Goal: Task Accomplishment & Management: Use online tool/utility

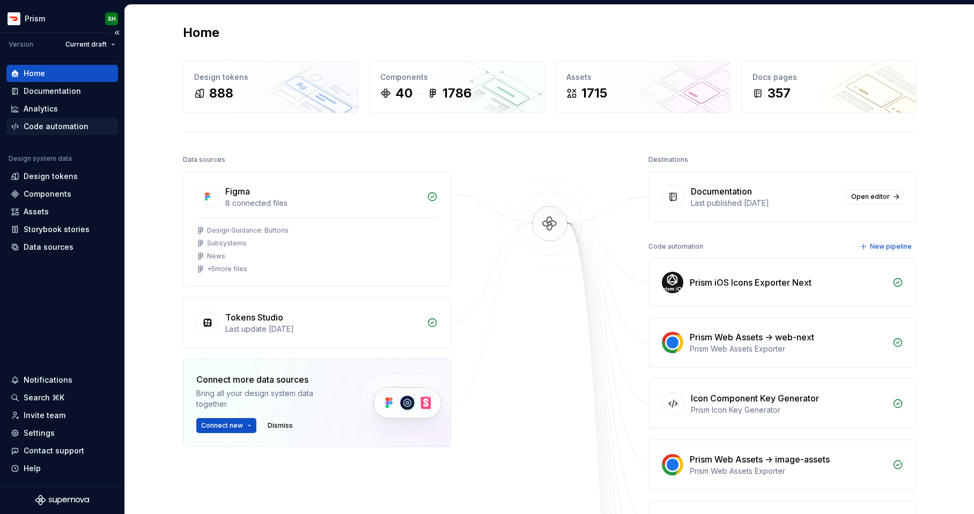
click at [92, 123] on div "Code automation" at bounding box center [62, 126] width 103 height 11
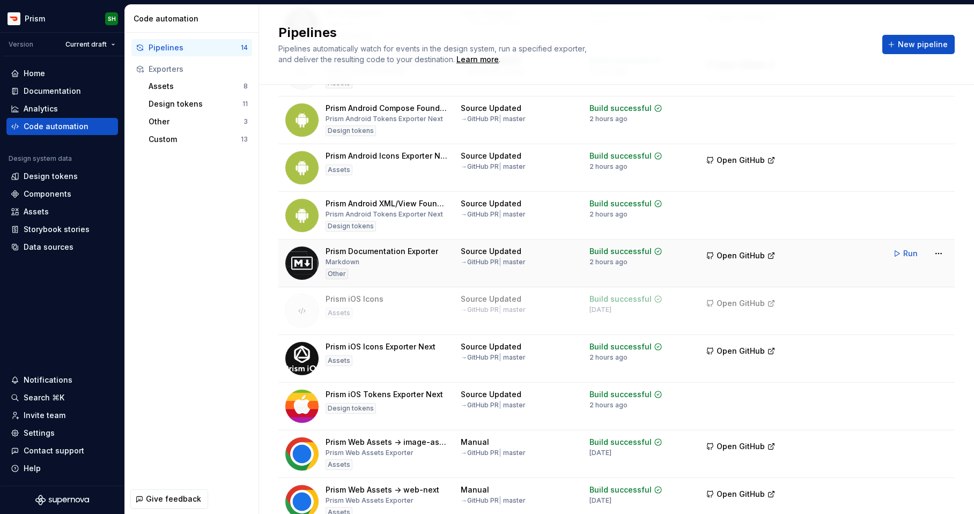
scroll to position [167, 0]
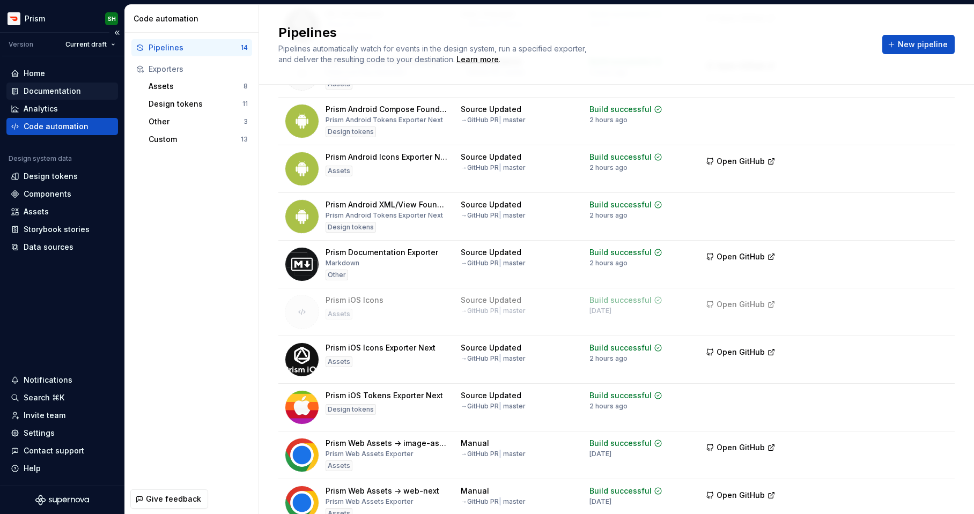
click at [80, 86] on div "Documentation" at bounding box center [62, 91] width 103 height 11
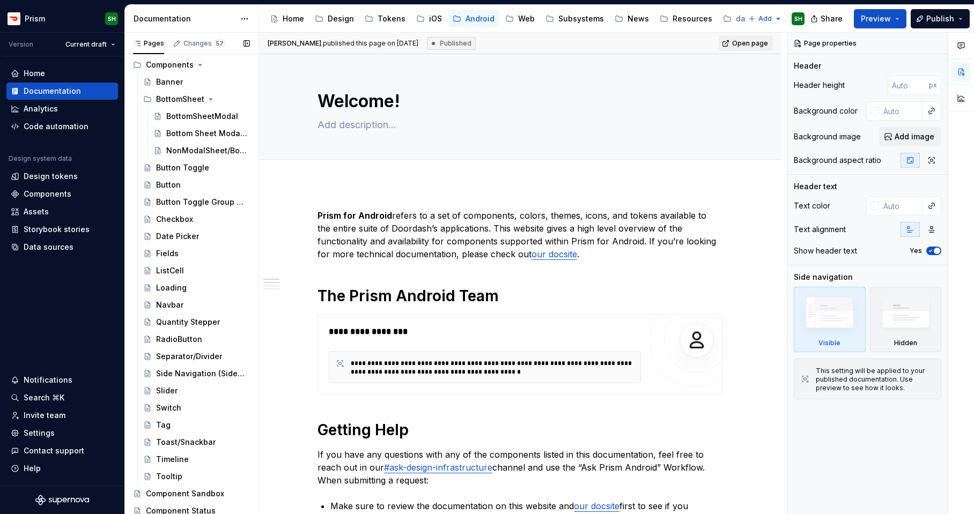
scroll to position [367, 0]
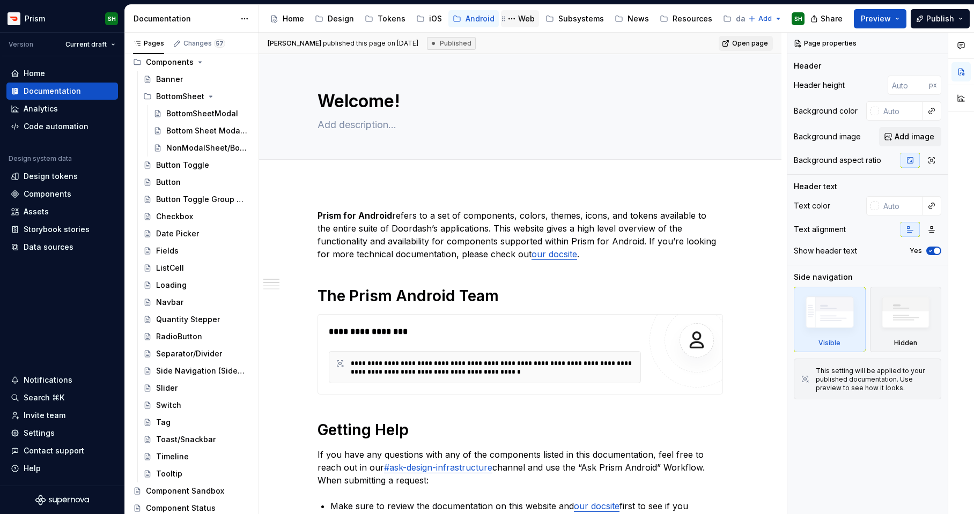
click at [519, 18] on div "Web" at bounding box center [526, 18] width 17 height 11
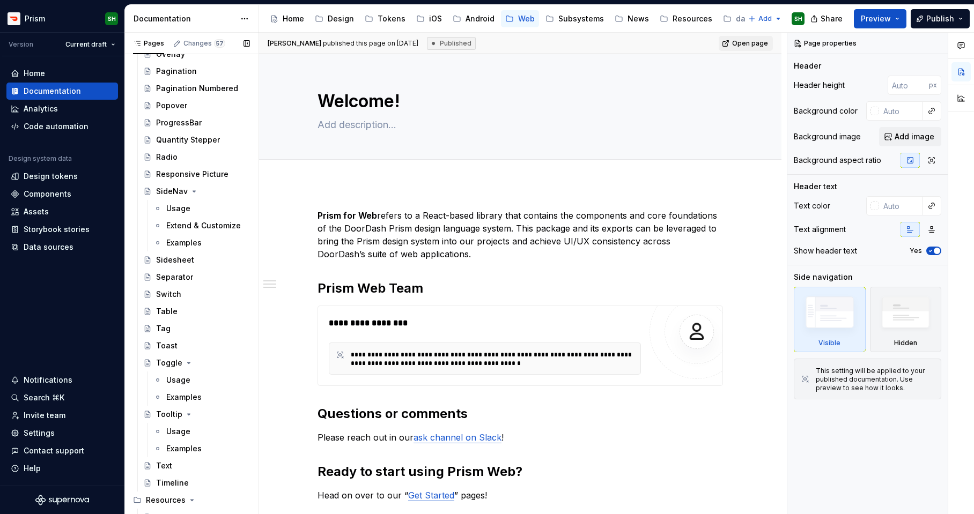
scroll to position [1565, 0]
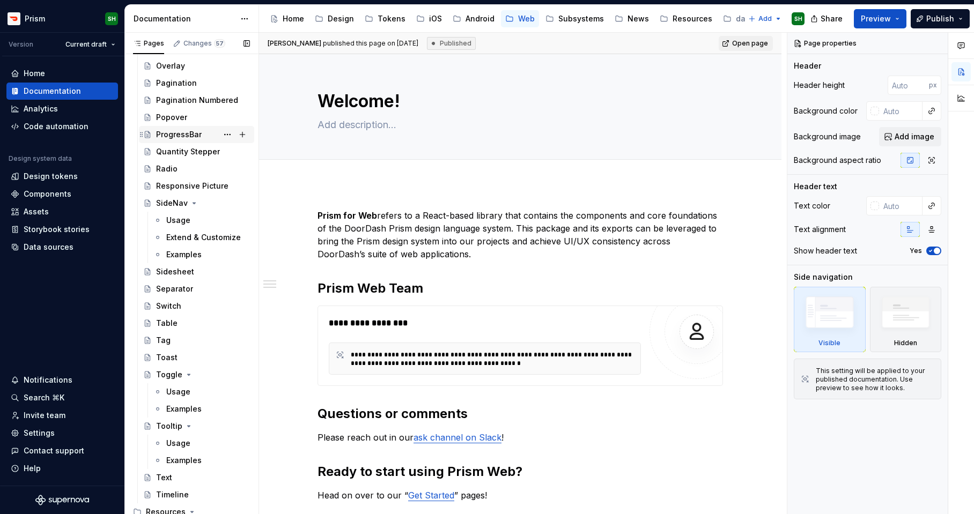
click at [181, 137] on div "ProgressBar" at bounding box center [179, 134] width 46 height 11
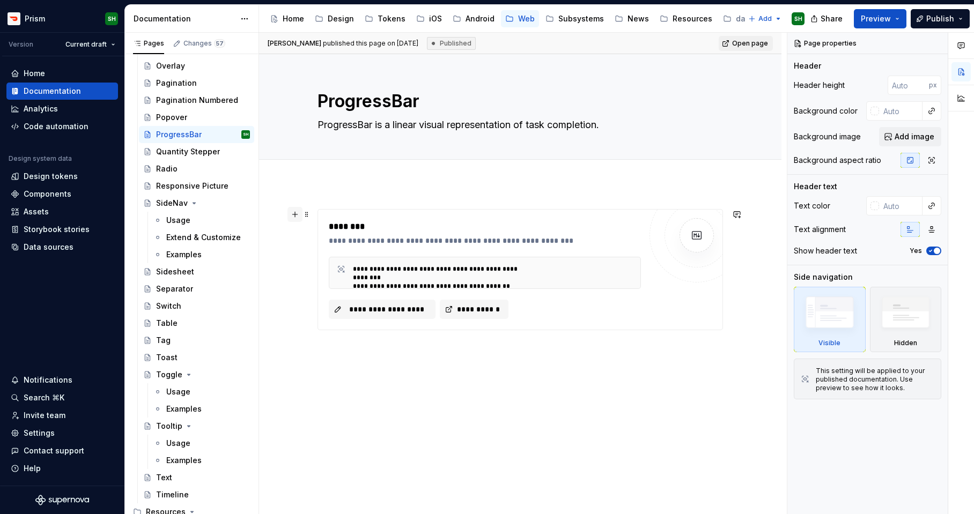
click at [294, 218] on button "button" at bounding box center [295, 214] width 15 height 15
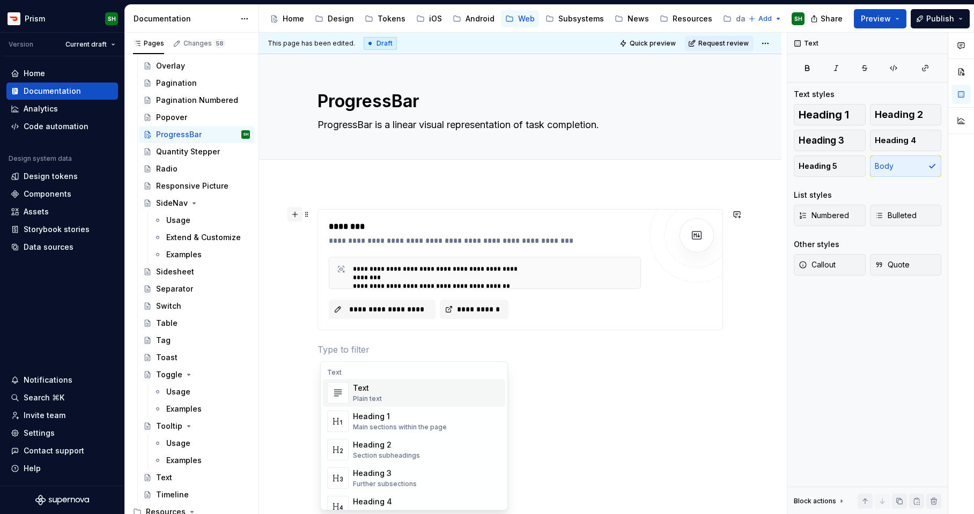
type textarea "*"
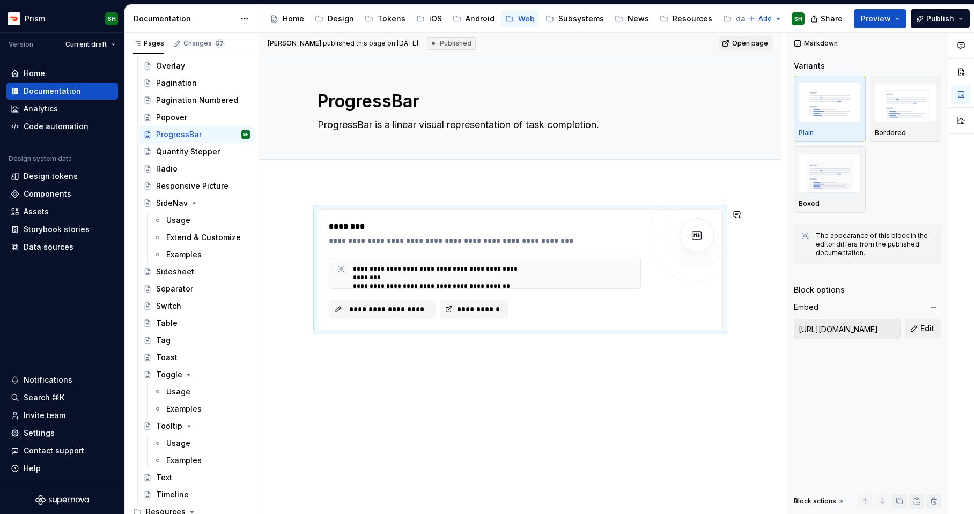
click at [415, 395] on div "**********" at bounding box center [520, 340] width 522 height 314
click at [416, 362] on div "**********" at bounding box center [520, 340] width 522 height 314
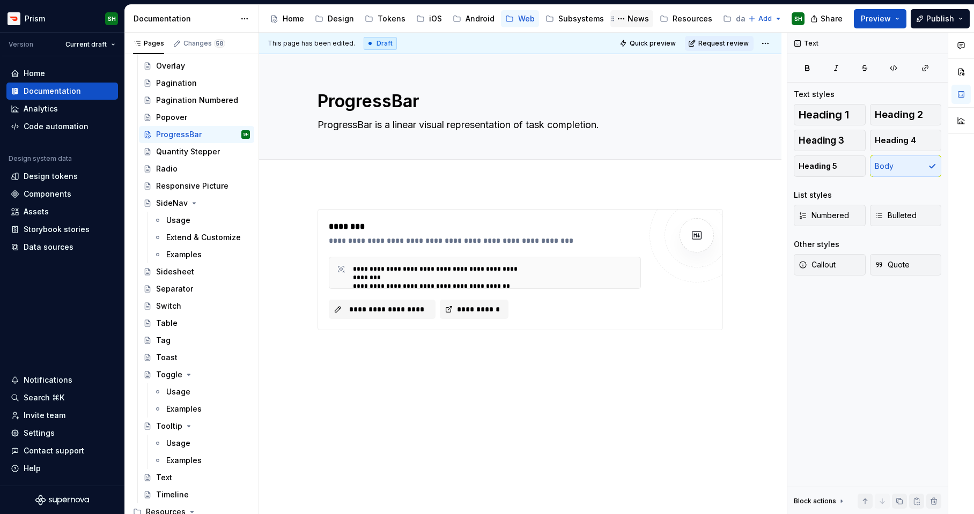
type textarea "*"
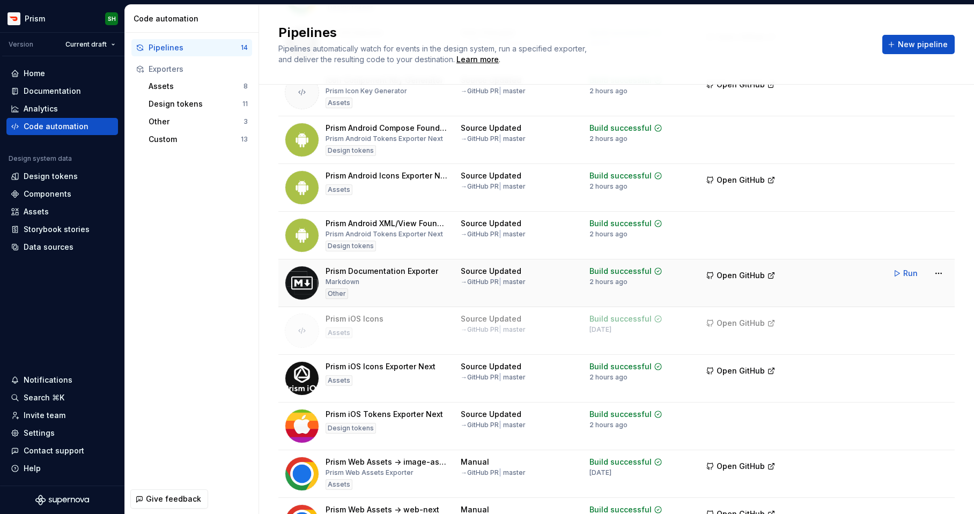
scroll to position [157, 0]
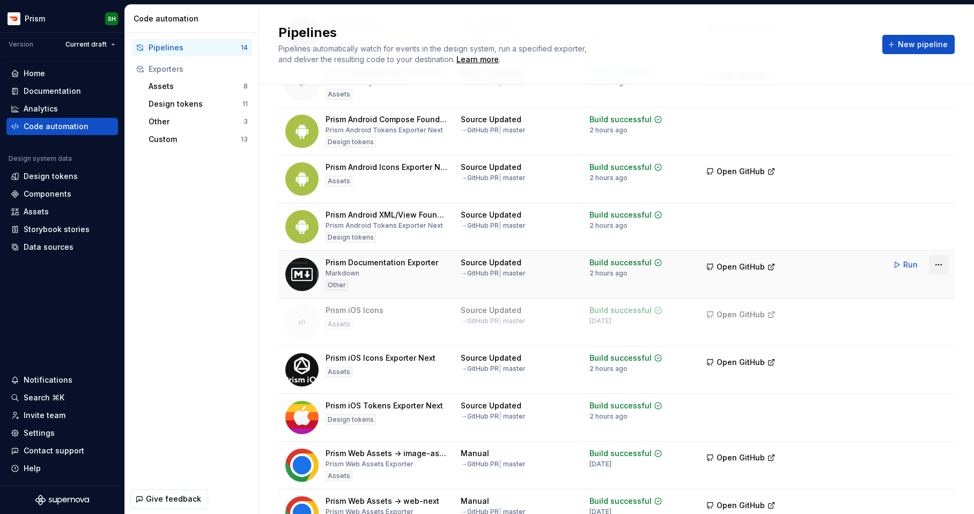
click at [938, 265] on html "Prism SH Version Current draft Home Documentation Analytics Code automation Des…" at bounding box center [487, 257] width 974 height 514
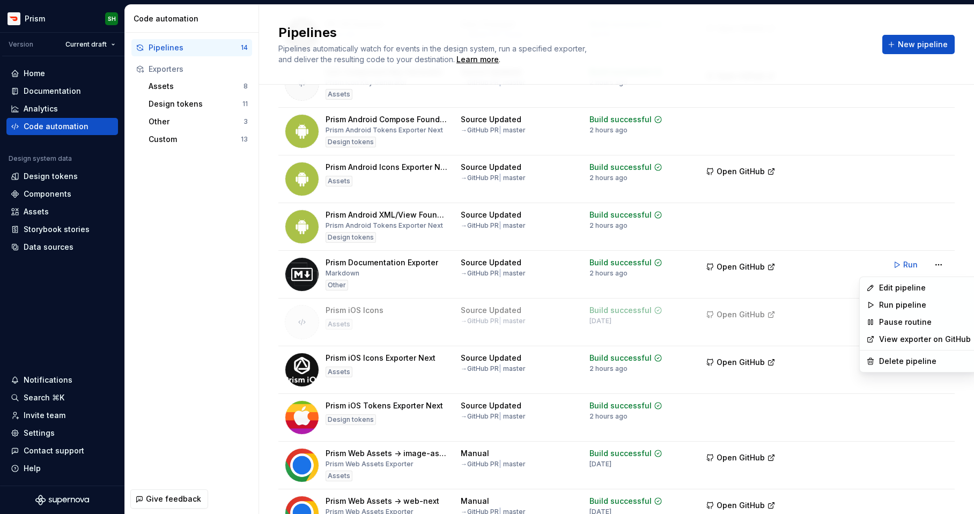
click at [908, 340] on link "View exporter on GitHub" at bounding box center [925, 339] width 92 height 11
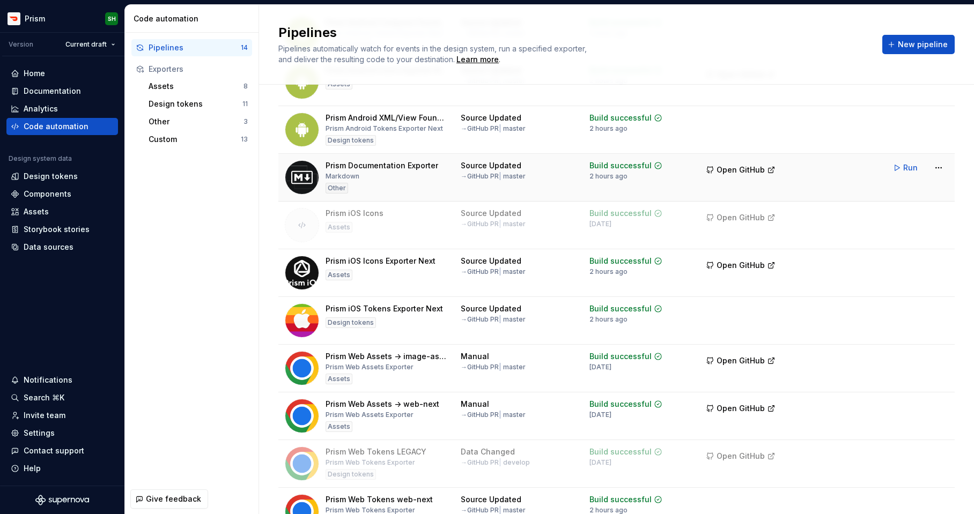
scroll to position [240, 0]
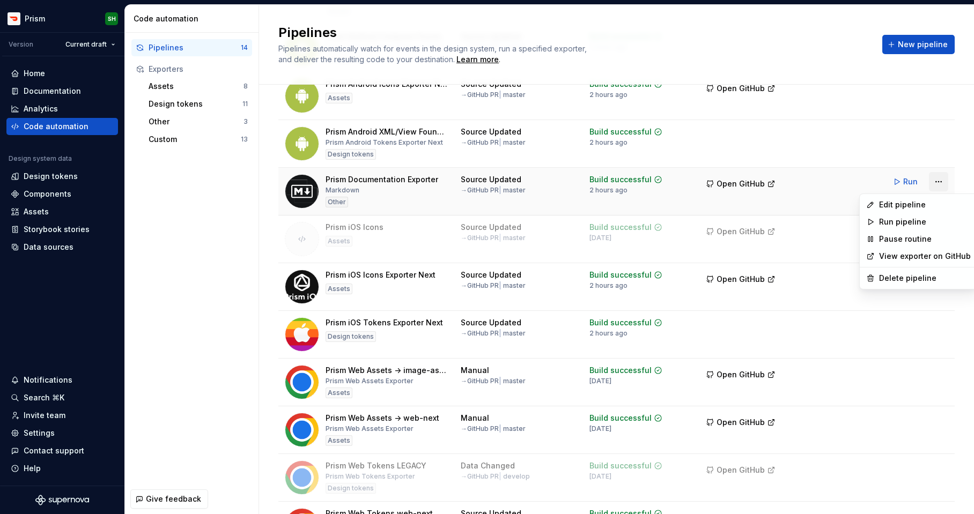
click at [931, 186] on html "Prism SH Version Current draft Home Documentation Analytics Code automation Des…" at bounding box center [487, 257] width 974 height 514
click at [915, 203] on div "Edit pipeline" at bounding box center [925, 205] width 92 height 11
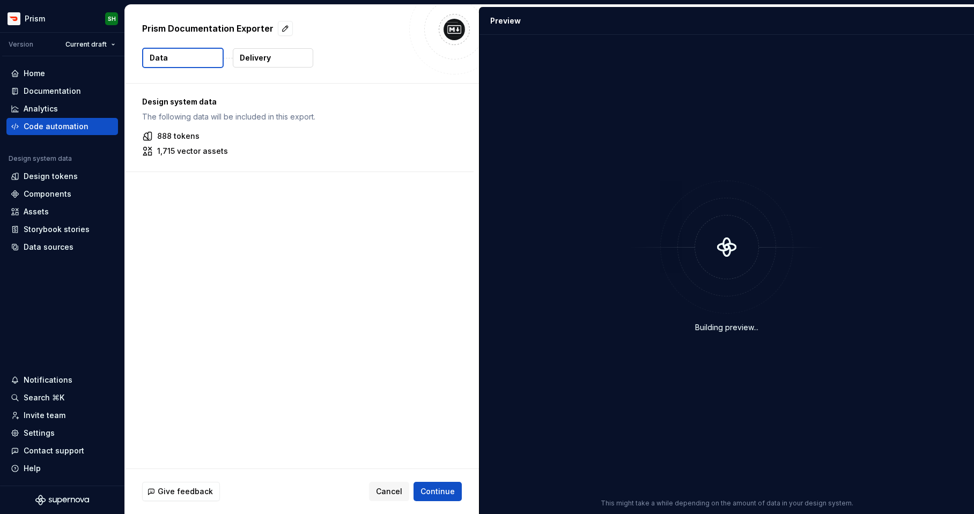
click at [281, 59] on button "Delivery" at bounding box center [273, 57] width 80 height 19
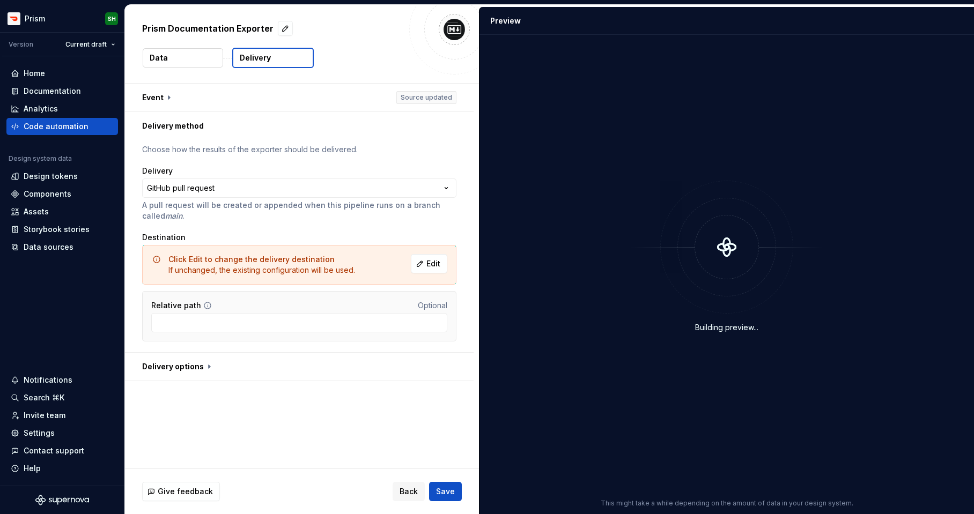
click at [196, 57] on button "Data" at bounding box center [183, 57] width 80 height 19
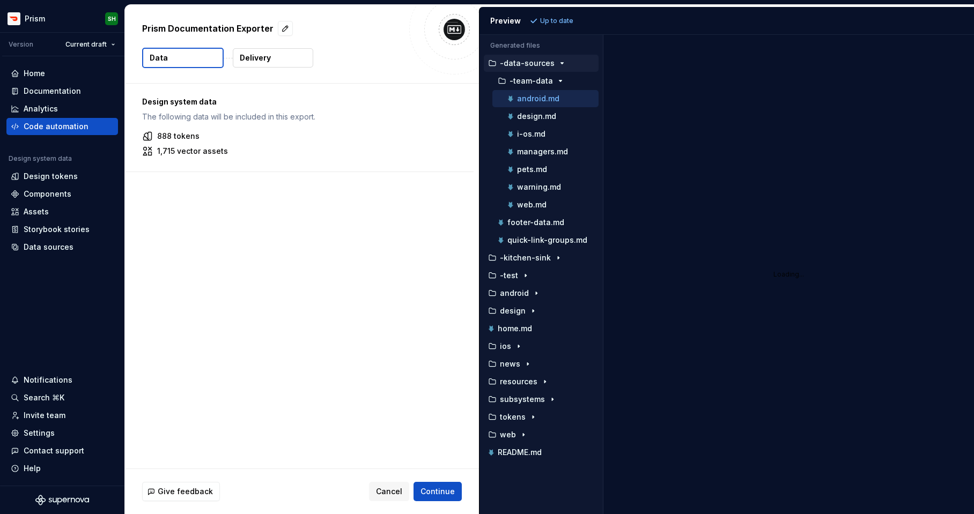
click at [174, 136] on p "888 tokens" at bounding box center [178, 136] width 42 height 11
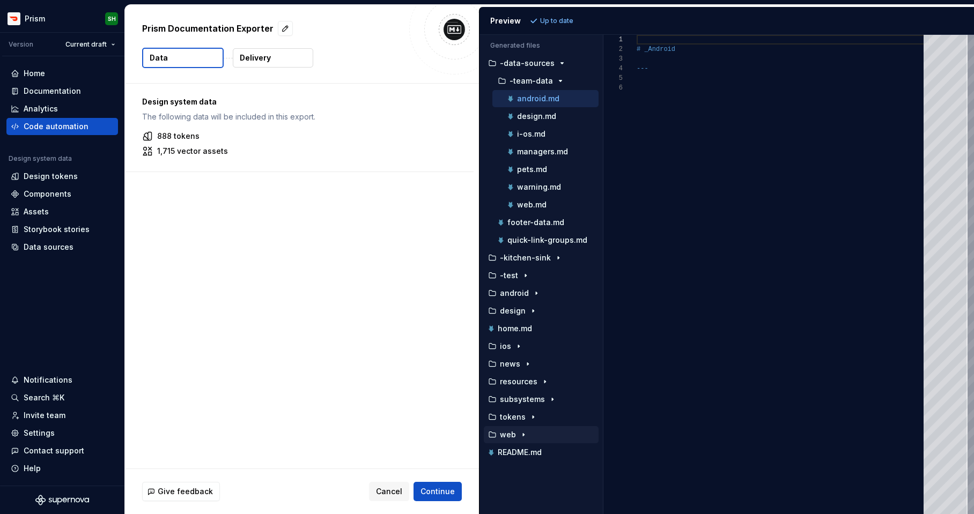
click at [521, 429] on button "web" at bounding box center [541, 435] width 115 height 12
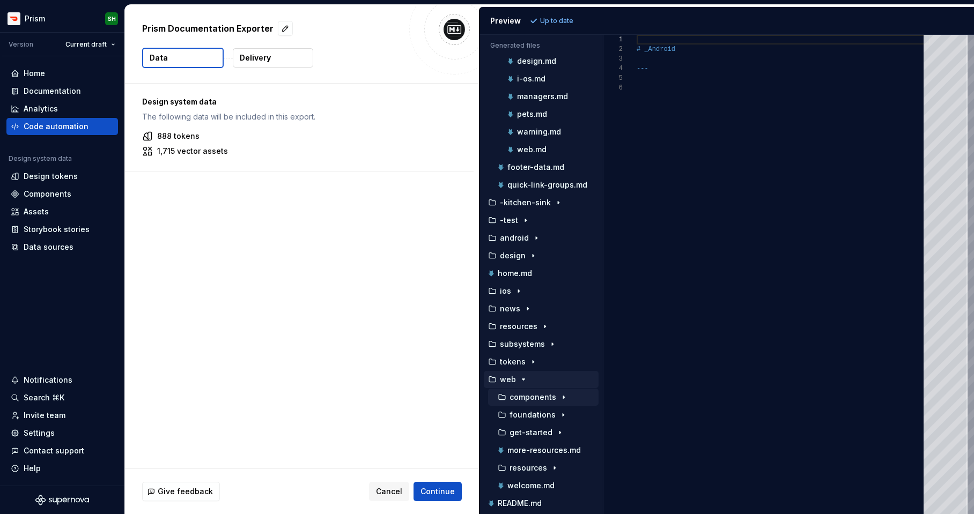
click at [537, 401] on p "components" at bounding box center [533, 397] width 47 height 9
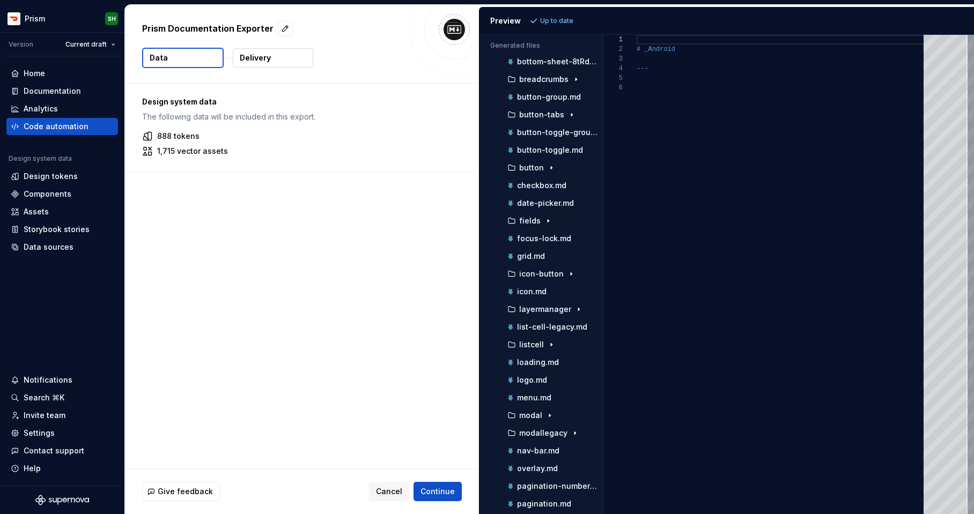
scroll to position [480, 0]
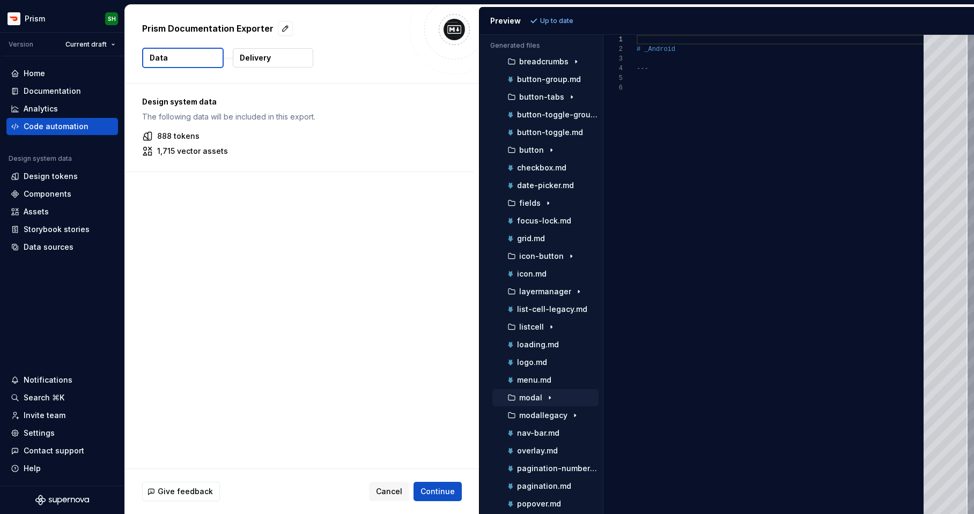
click at [542, 403] on button "modal" at bounding box center [545, 398] width 106 height 12
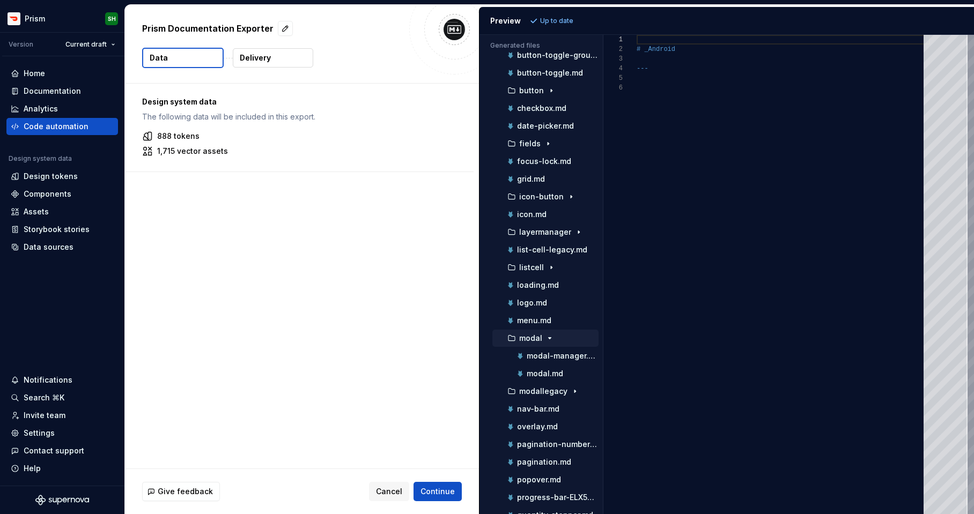
scroll to position [543, 0]
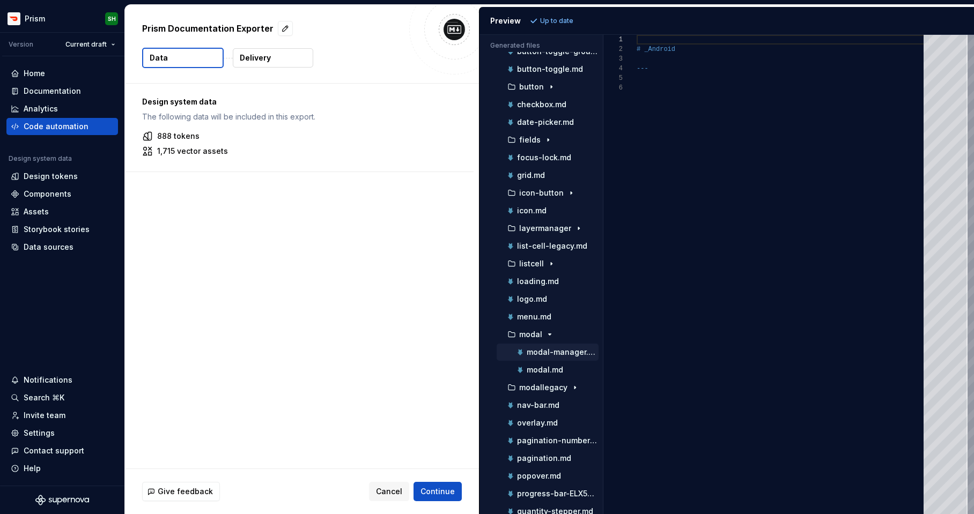
click at [555, 351] on p "modal-manager.md" at bounding box center [563, 352] width 72 height 9
click at [547, 371] on p "modal.md" at bounding box center [545, 370] width 36 height 9
type textarea "**********"
click at [270, 62] on p "Delivery" at bounding box center [255, 58] width 31 height 11
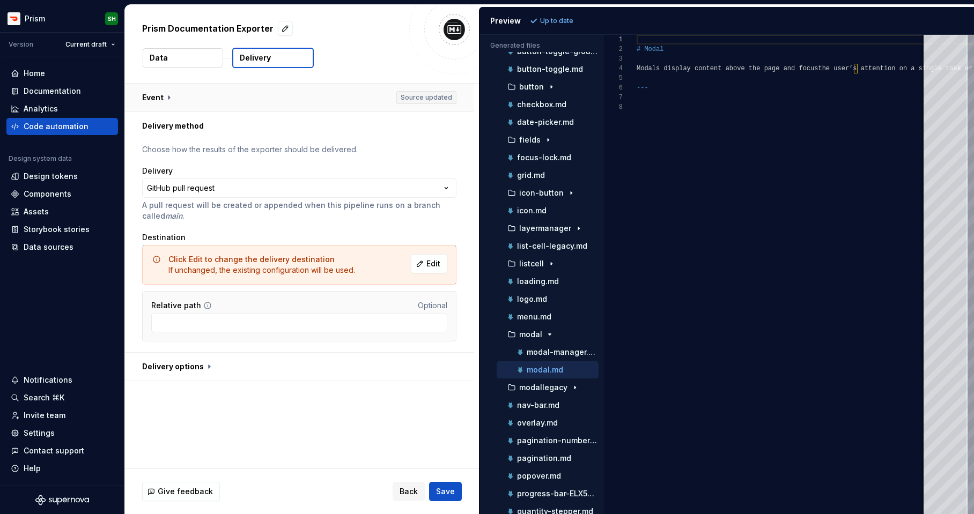
click at [165, 97] on button "button" at bounding box center [299, 98] width 349 height 28
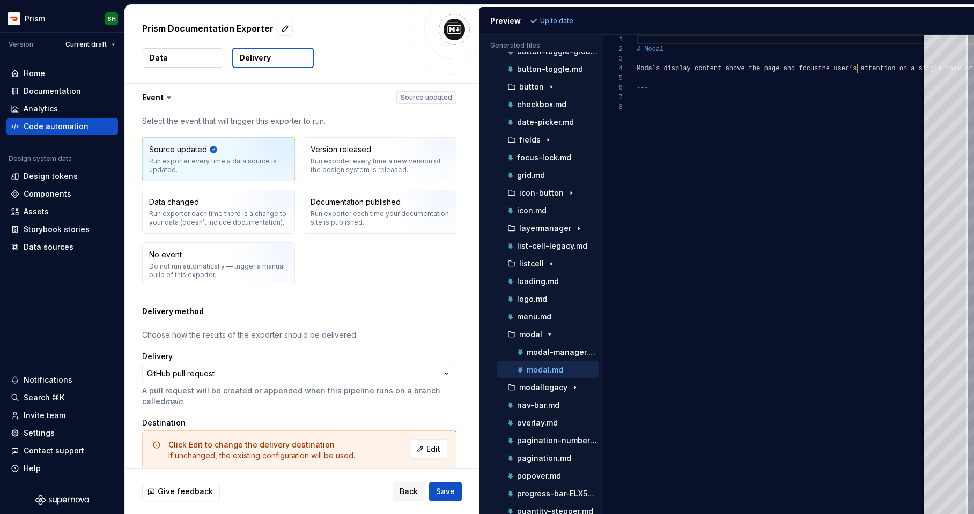
click at [177, 58] on button "Data" at bounding box center [183, 57] width 80 height 19
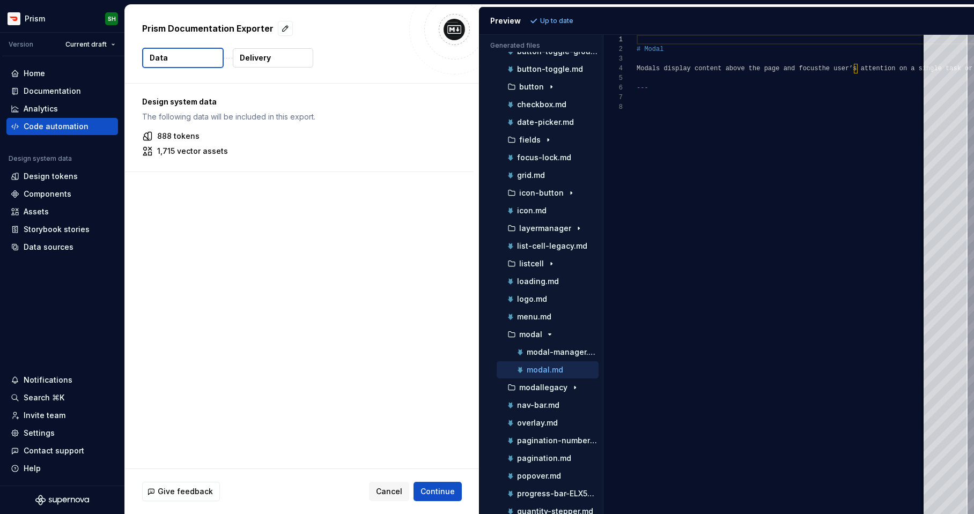
click at [458, 28] on img at bounding box center [454, 29] width 21 height 21
click at [169, 105] on p "Design system data" at bounding box center [299, 102] width 314 height 11
click at [169, 139] on p "888 tokens" at bounding box center [178, 136] width 42 height 11
click at [171, 148] on p "1,715 vector assets" at bounding box center [192, 151] width 71 height 11
click at [145, 152] on icon at bounding box center [147, 151] width 8 height 8
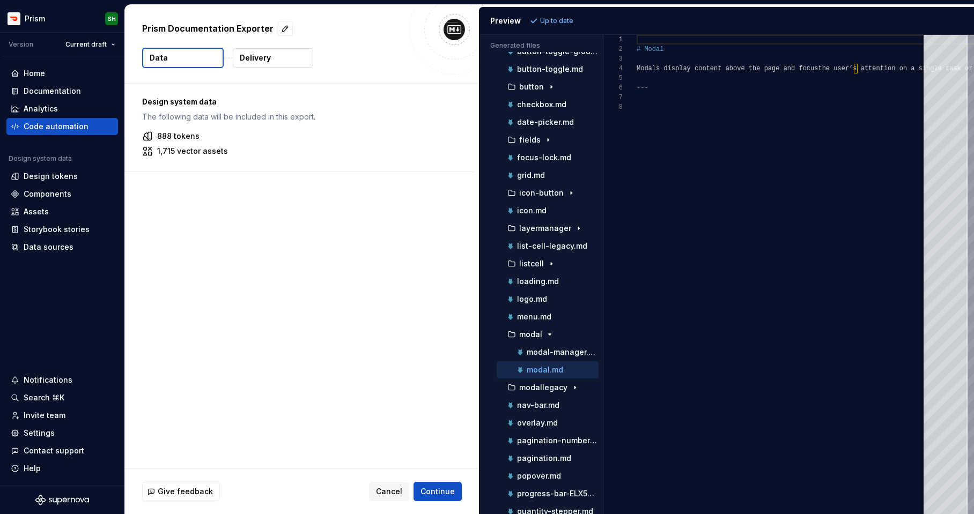
click at [156, 122] on p "The following data will be included in this export." at bounding box center [299, 117] width 314 height 11
click at [179, 51] on button "Data" at bounding box center [183, 58] width 82 height 20
click at [197, 61] on button "Data" at bounding box center [183, 58] width 82 height 20
click at [282, 33] on button "button" at bounding box center [285, 28] width 15 height 15
click at [275, 140] on div "888 tokens" at bounding box center [299, 136] width 314 height 11
